Goal: Information Seeking & Learning: Learn about a topic

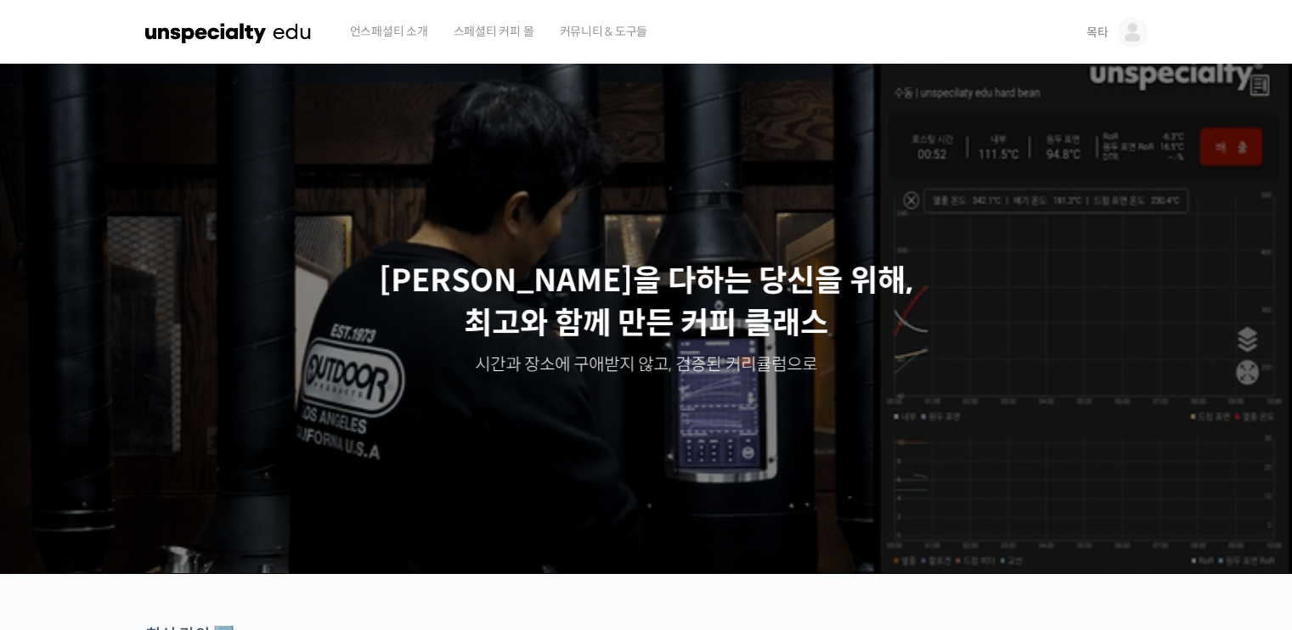
click at [1094, 27] on span "목타" at bounding box center [1097, 32] width 22 height 15
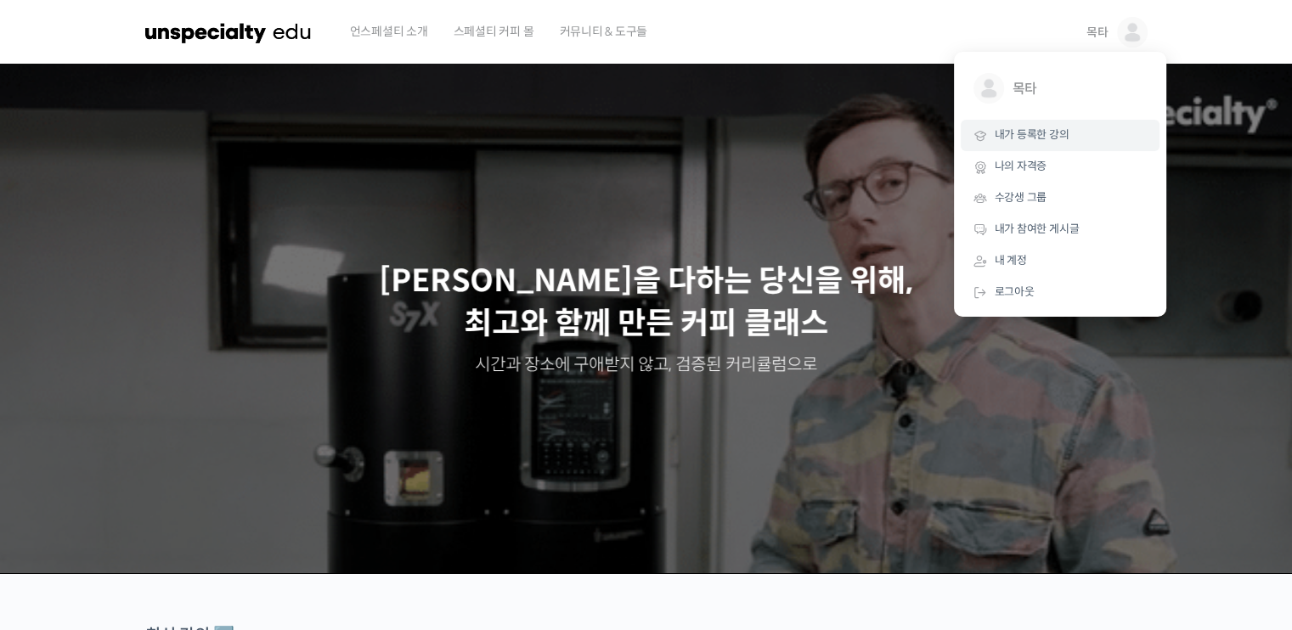
click at [1037, 138] on span "내가 등록한 강의" at bounding box center [1032, 134] width 75 height 14
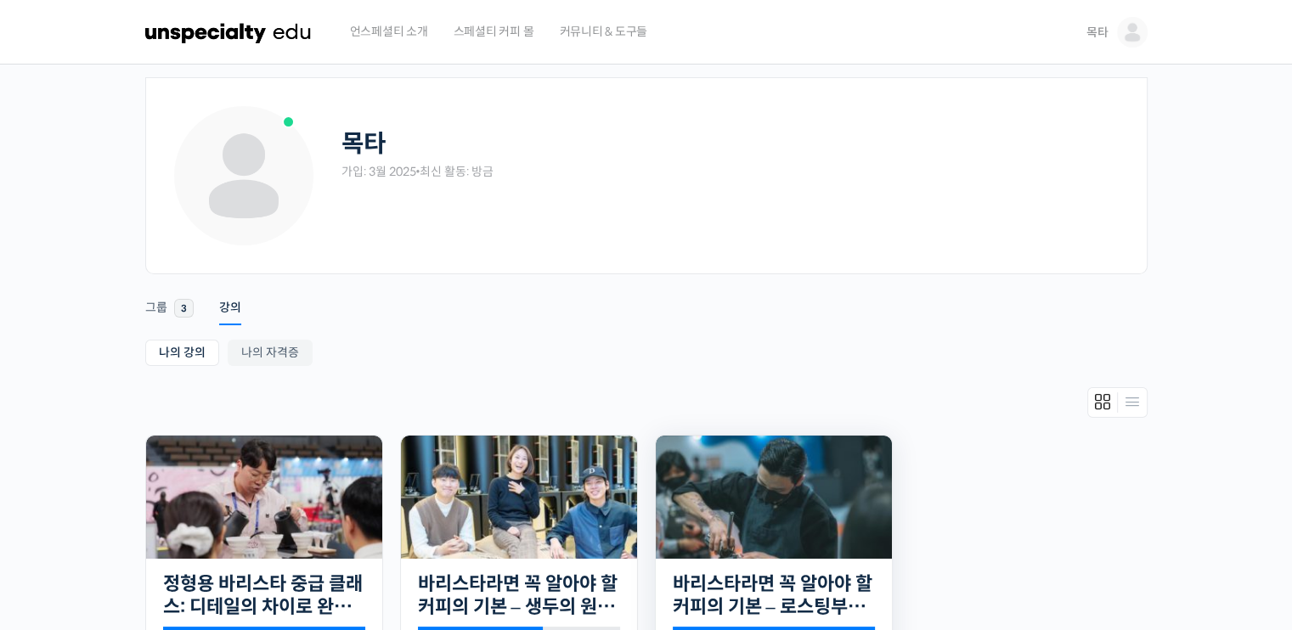
click at [822, 495] on img at bounding box center [774, 497] width 236 height 123
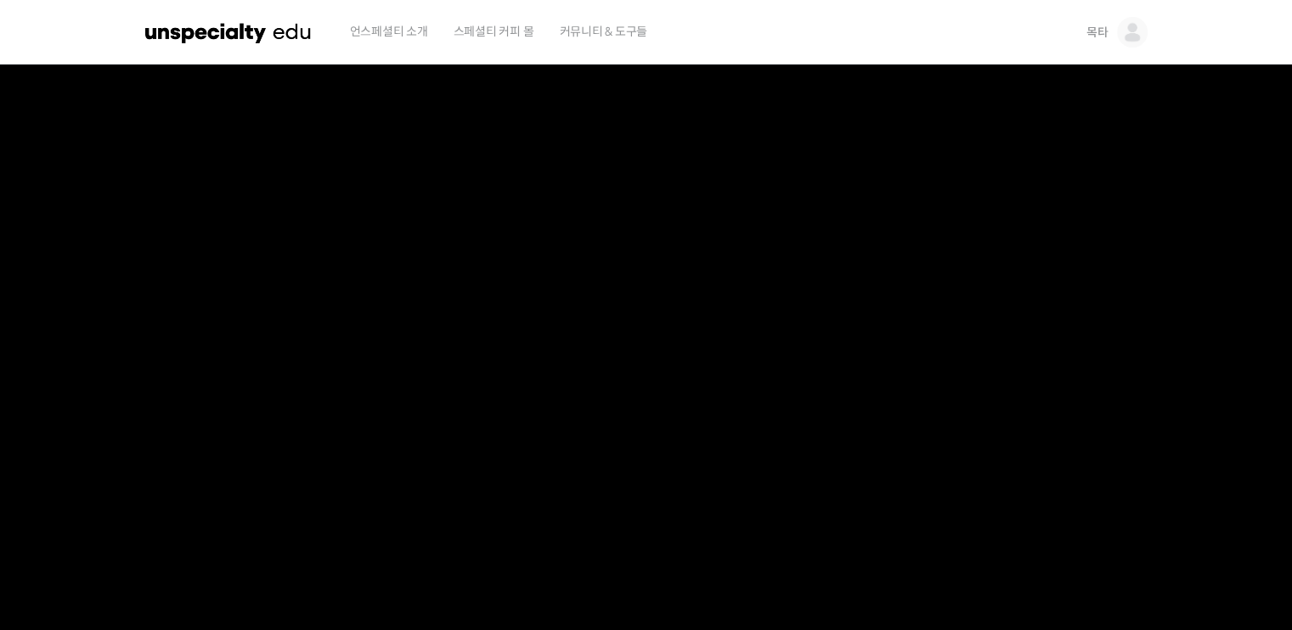
click at [1108, 25] on link "목타" at bounding box center [1116, 32] width 61 height 65
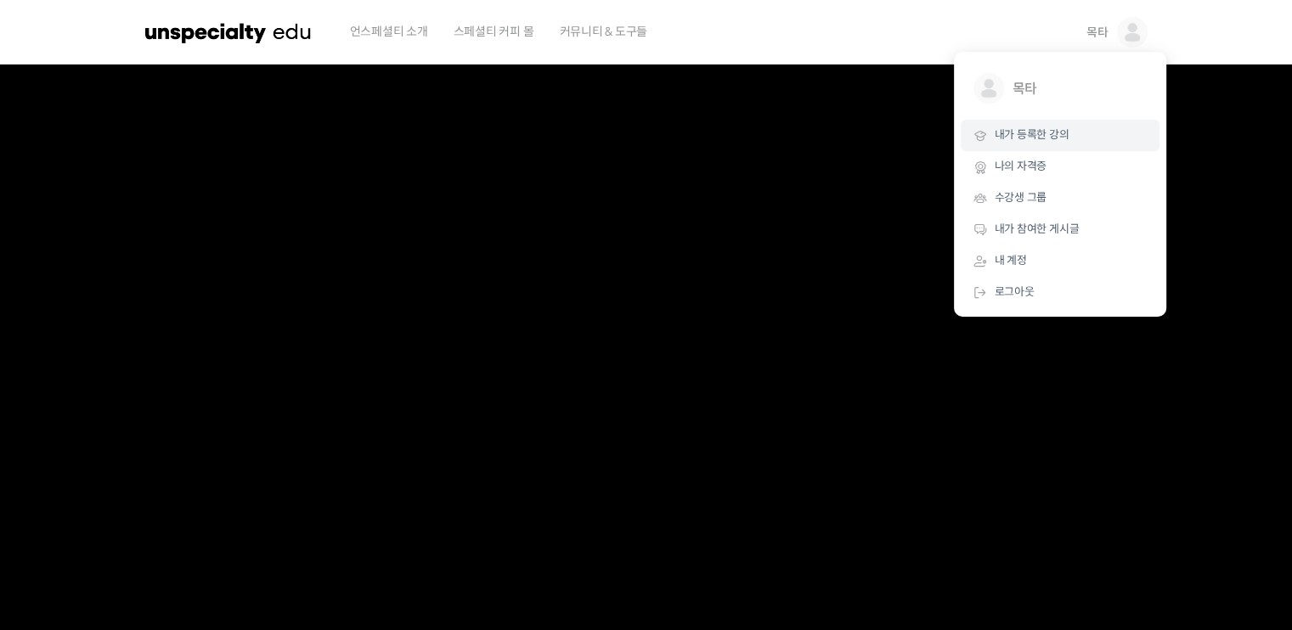
click at [1069, 132] on link "내가 등록한 강의" at bounding box center [1060, 135] width 199 height 31
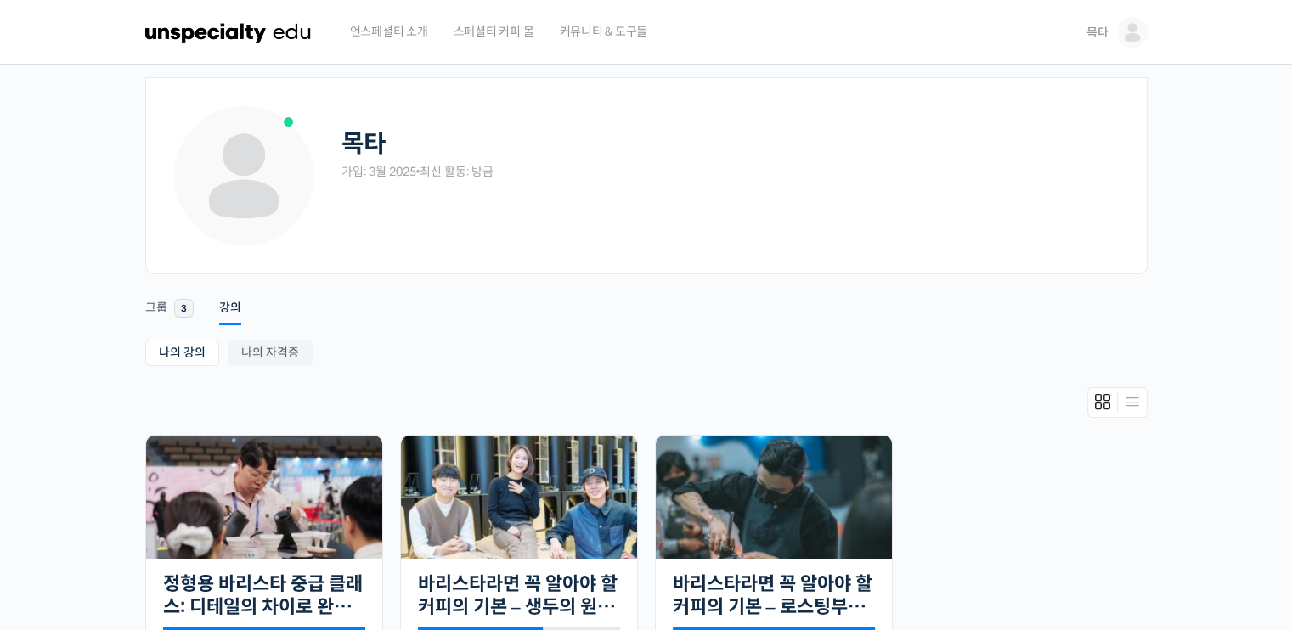
drag, startPoint x: 851, startPoint y: 241, endPoint x: 798, endPoint y: 367, distance: 136.6
click at [798, 364] on div "목타 가입: 3월 2025 • 최신 활동: 방금 Remove Connection Are you sure you want to remove fr…" at bounding box center [646, 405] width 1002 height 657
drag, startPoint x: 798, startPoint y: 367, endPoint x: 706, endPoint y: 505, distance: 165.4
click at [706, 505] on img at bounding box center [774, 497] width 236 height 123
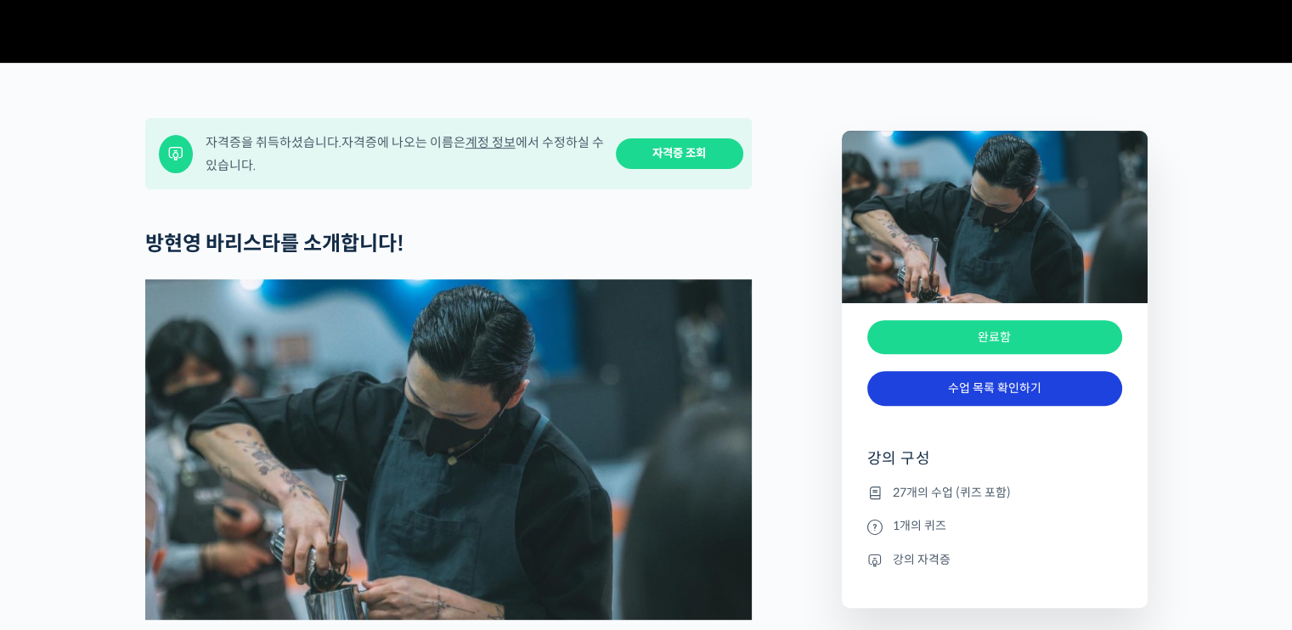
click at [995, 406] on link "수업 목록 확인하기" at bounding box center [994, 388] width 255 height 35
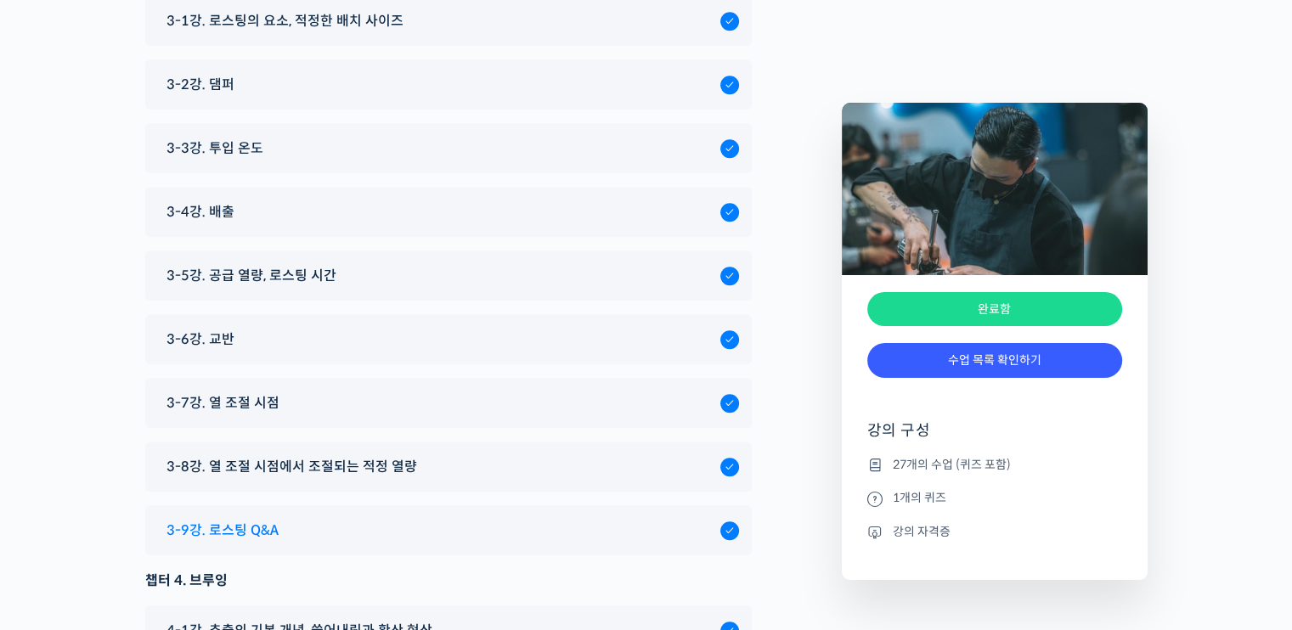
scroll to position [7753, 0]
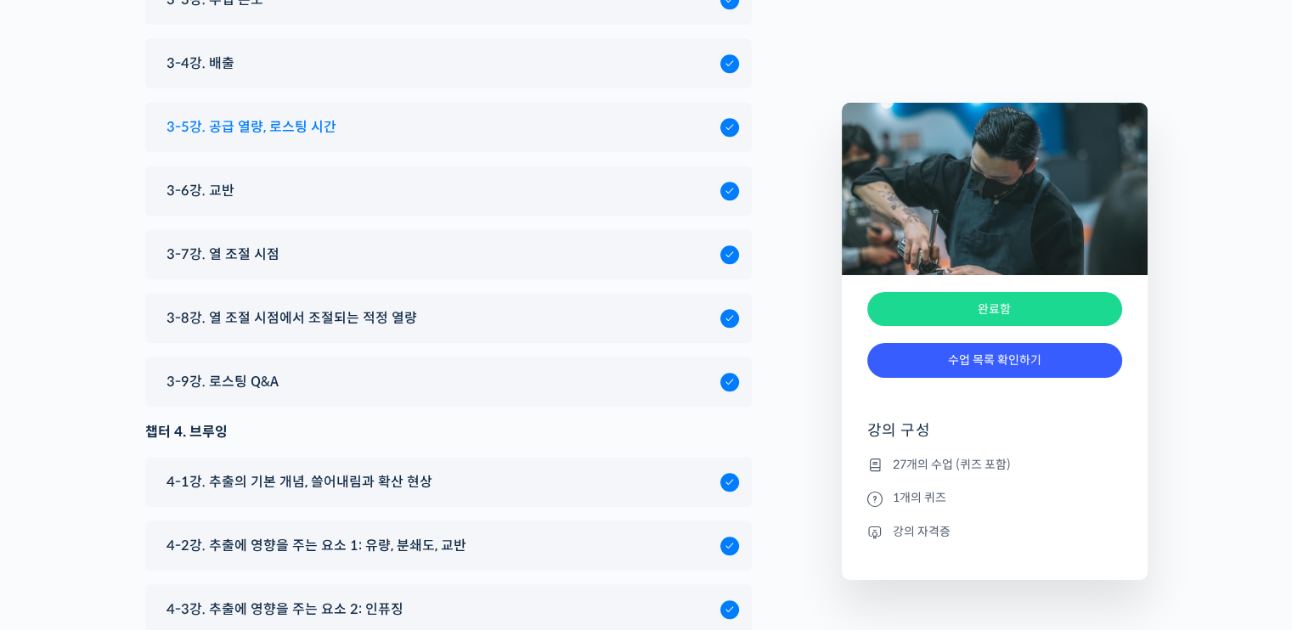
click at [242, 116] on span "3-5강. 공급 열량, 로스팅 시간" at bounding box center [251, 127] width 170 height 23
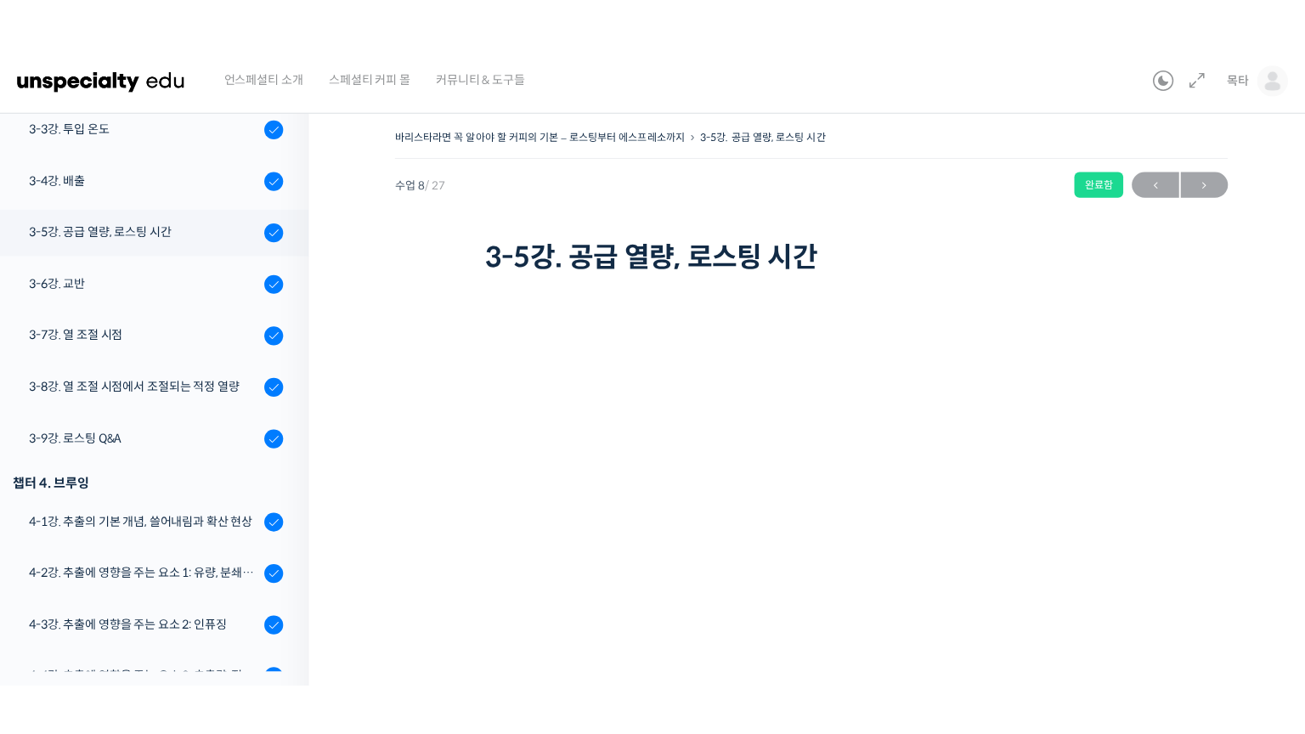
scroll to position [666, 0]
